Goal: Task Accomplishment & Management: Manage account settings

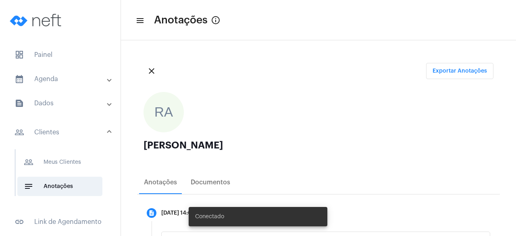
scroll to position [161, 0]
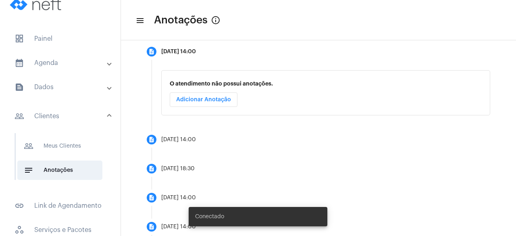
click at [91, 62] on mat-panel-title "calendar_month_outlined Agenda" at bounding box center [61, 63] width 93 height 10
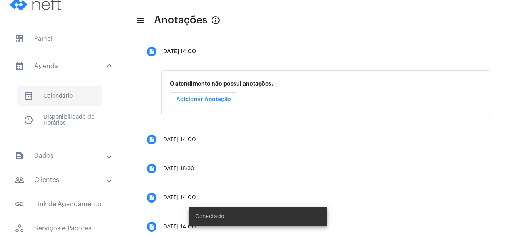
click at [83, 92] on span "calendar_month_outlined Calendário" at bounding box center [59, 95] width 85 height 19
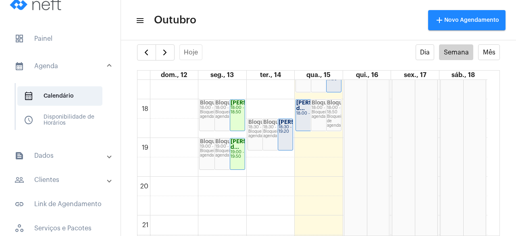
scroll to position [679, 0]
click at [287, 123] on strong "[PERSON_NAME]" at bounding box center [301, 120] width 45 height 5
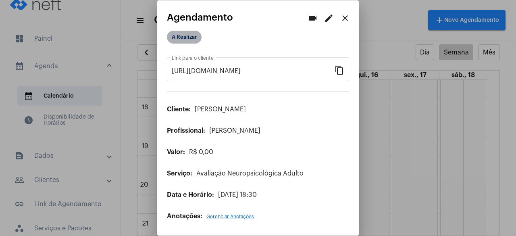
click at [189, 40] on mat-chip "A Realizar" at bounding box center [184, 37] width 35 height 13
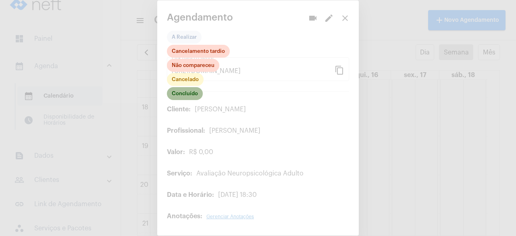
click at [181, 93] on mat-chip "Concluído" at bounding box center [185, 93] width 36 height 13
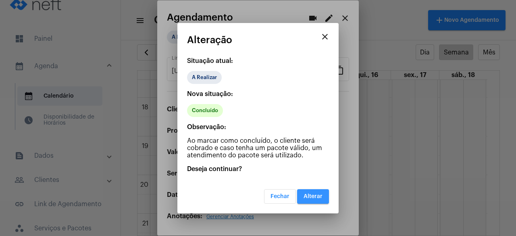
click at [305, 199] on button "Alterar" at bounding box center [313, 196] width 32 height 15
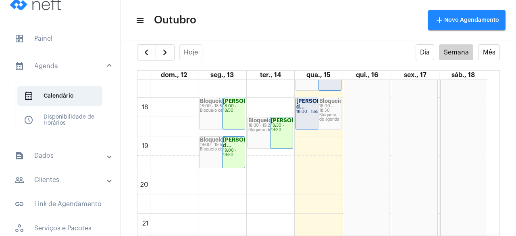
click at [68, 174] on mat-expansion-panel-header "people_outline Clientes" at bounding box center [63, 179] width 116 height 19
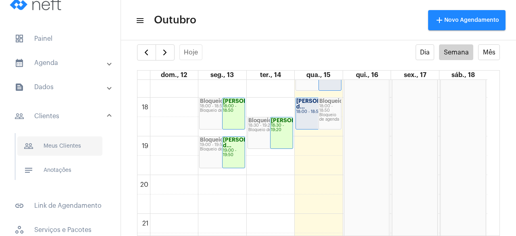
click at [75, 152] on span "people_outline Meus Clientes" at bounding box center [59, 145] width 85 height 19
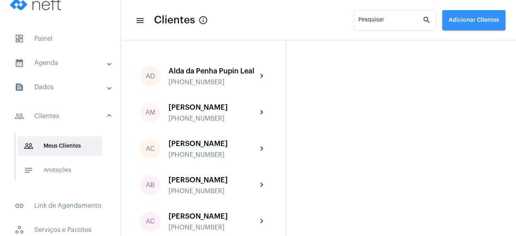
click at [464, 14] on button "Adicionar Clientes" at bounding box center [473, 20] width 63 height 20
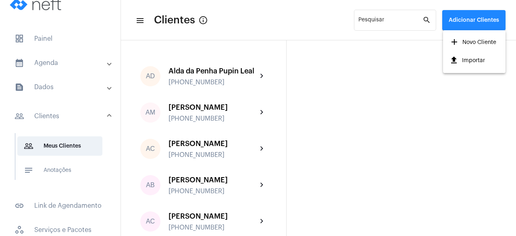
click at [457, 40] on mat-icon "add" at bounding box center [455, 42] width 10 height 10
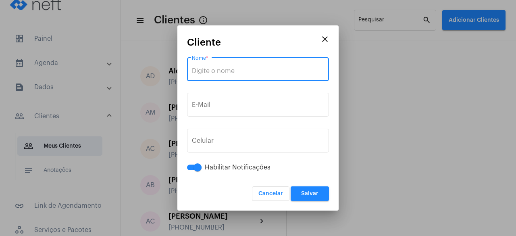
click at [262, 72] on input "Nome *" at bounding box center [258, 70] width 132 height 7
paste input "[PERSON_NAME]"
type input "[PERSON_NAME]"
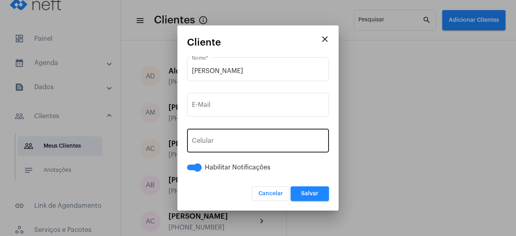
click at [240, 135] on div "+55 Celular" at bounding box center [258, 139] width 132 height 25
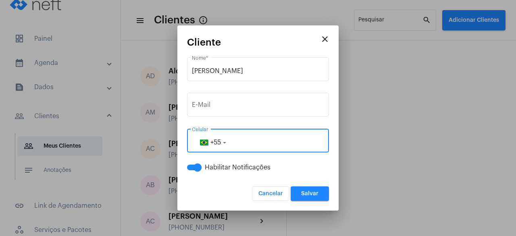
paste input "28999377979"
type input "28999377979"
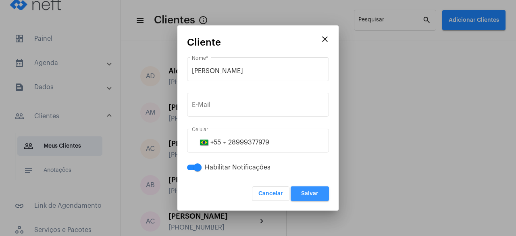
click at [302, 191] on span "Salvar" at bounding box center [309, 194] width 17 height 6
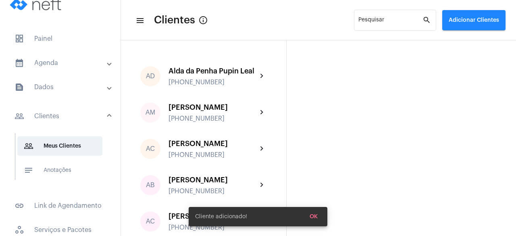
click at [71, 69] on mat-expansion-panel-header "calendar_month_outlined Agenda" at bounding box center [63, 62] width 116 height 19
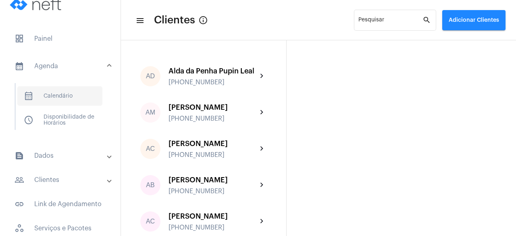
click at [65, 96] on span "calendar_month_outlined Calendário" at bounding box center [59, 95] width 85 height 19
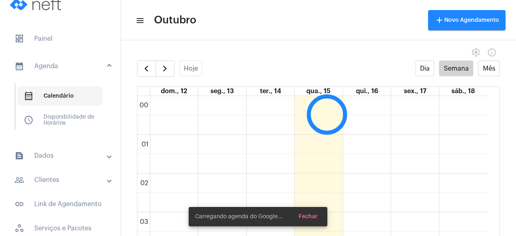
scroll to position [233, 0]
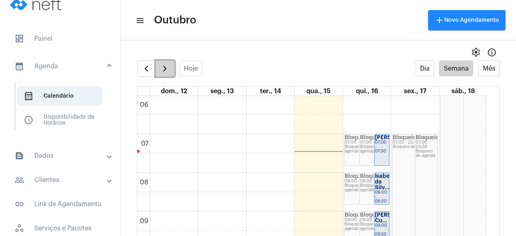
click at [165, 66] on span "button" at bounding box center [165, 69] width 10 height 10
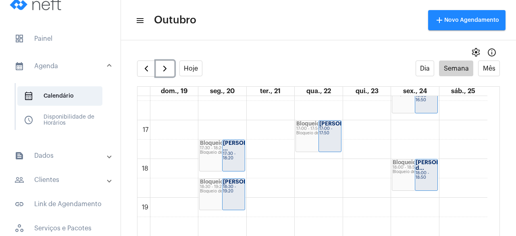
scroll to position [627, 0]
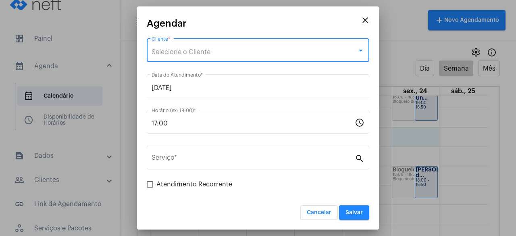
click at [215, 52] on div "Selecione o Cliente" at bounding box center [255, 51] width 206 height 7
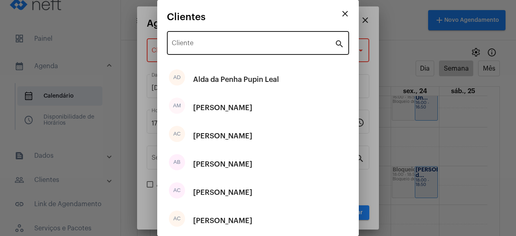
click at [225, 52] on div "Cliente" at bounding box center [253, 41] width 163 height 25
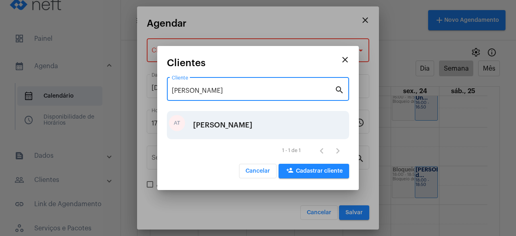
type input "[PERSON_NAME]"
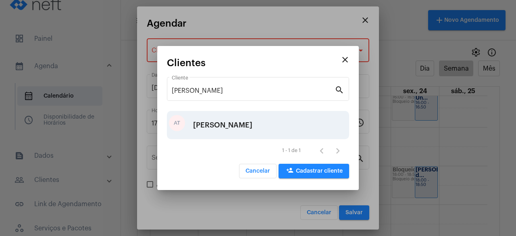
click at [211, 123] on div "[PERSON_NAME]" at bounding box center [222, 125] width 59 height 24
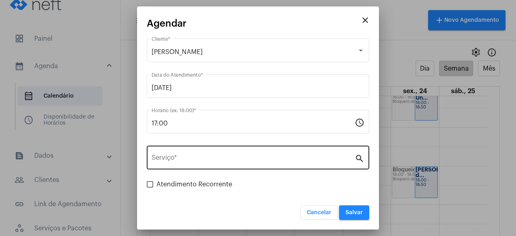
click at [198, 165] on div "Serviço *" at bounding box center [253, 156] width 203 height 25
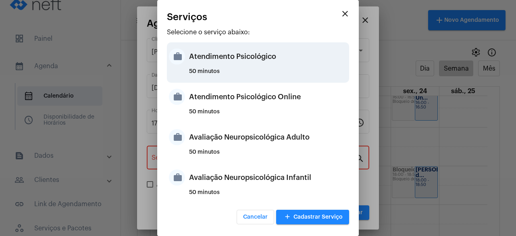
click at [267, 61] on div "Atendimento Psicológico" at bounding box center [268, 56] width 158 height 24
type input "Atendimento Psicológico"
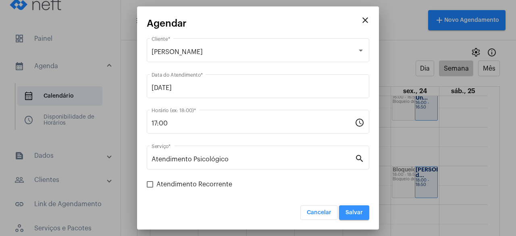
click at [354, 212] on span "Salvar" at bounding box center [354, 213] width 17 height 6
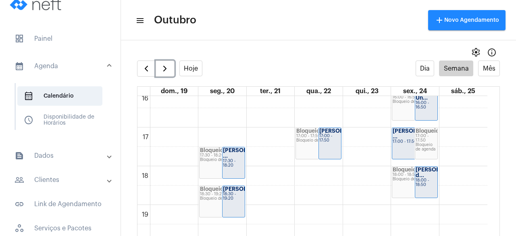
click at [227, 157] on strong "[PERSON_NAME] ..." at bounding box center [245, 153] width 45 height 11
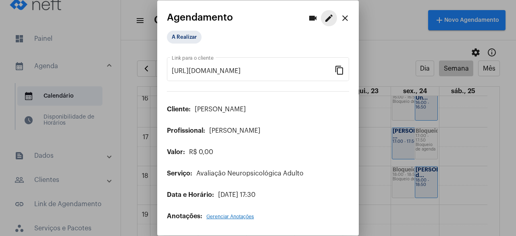
click at [329, 21] on mat-icon "edit" at bounding box center [329, 18] width 10 height 10
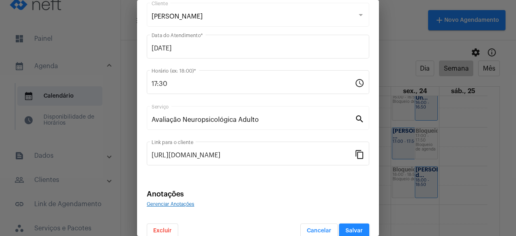
scroll to position [58, 0]
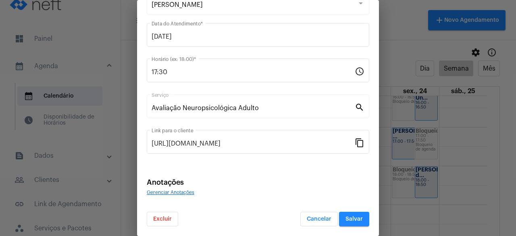
click at [169, 218] on span "Excluir" at bounding box center [162, 219] width 19 height 6
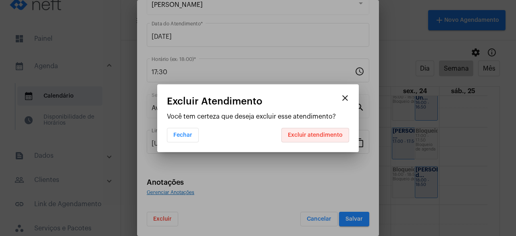
click at [316, 139] on button "Excluir atendimento" at bounding box center [316, 135] width 68 height 15
